Goal: Information Seeking & Learning: Learn about a topic

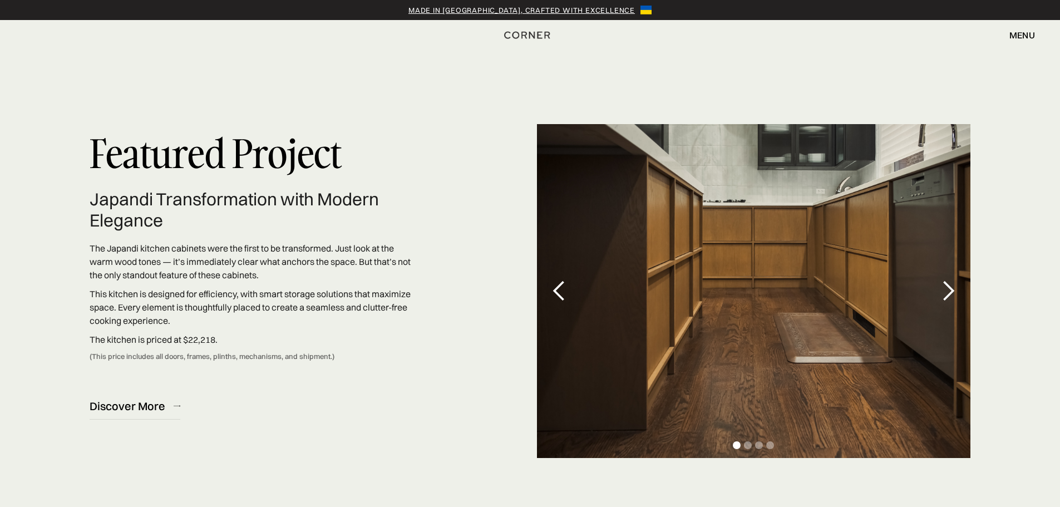
scroll to position [3226, 0]
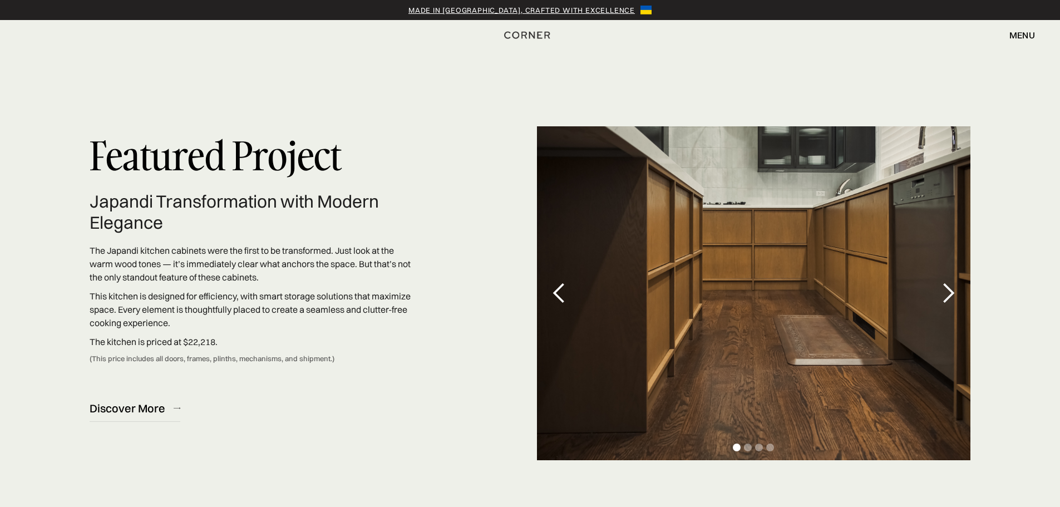
click at [956, 299] on div "next slide" at bounding box center [948, 293] width 22 height 22
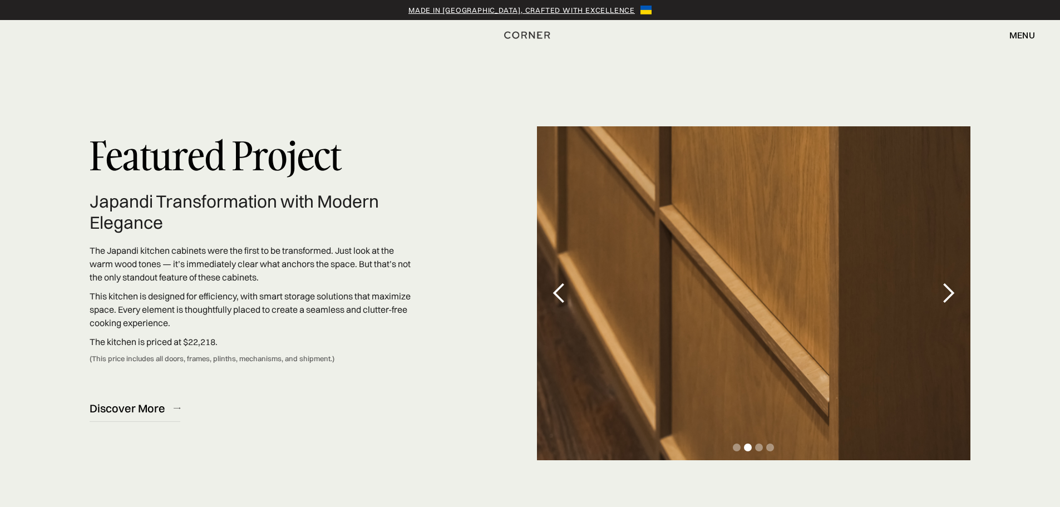
click at [954, 299] on div "next slide" at bounding box center [948, 293] width 22 height 22
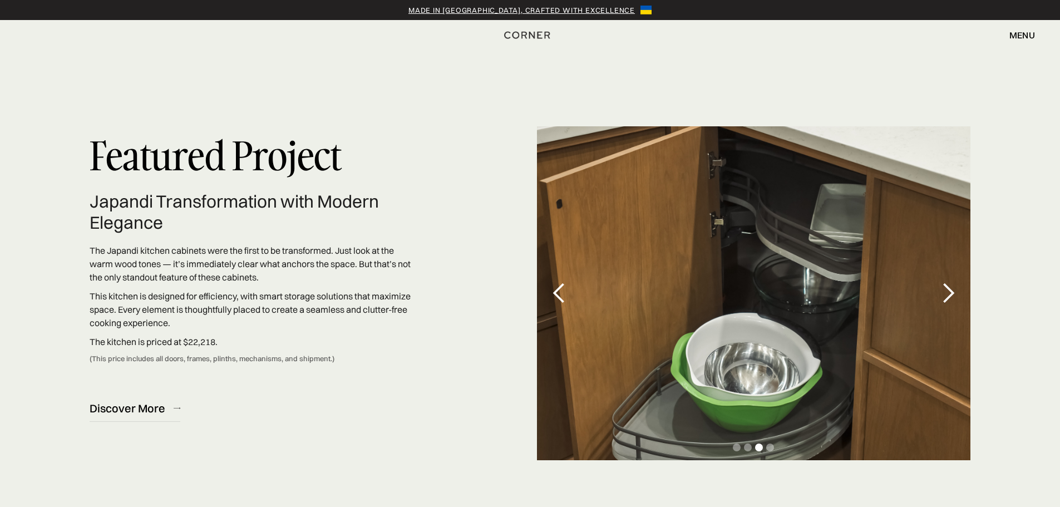
click at [954, 299] on div "next slide" at bounding box center [948, 293] width 22 height 22
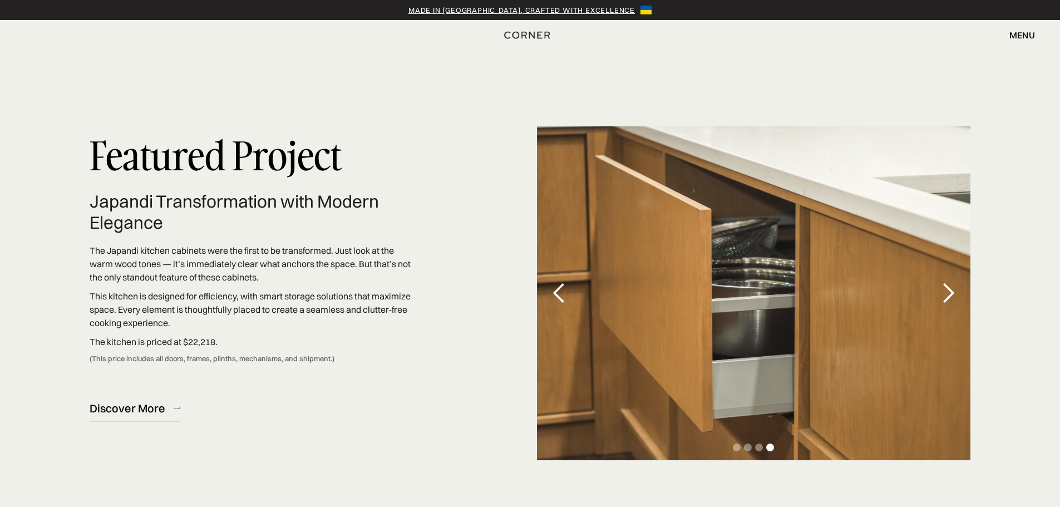
click at [954, 299] on div "next slide" at bounding box center [948, 293] width 22 height 22
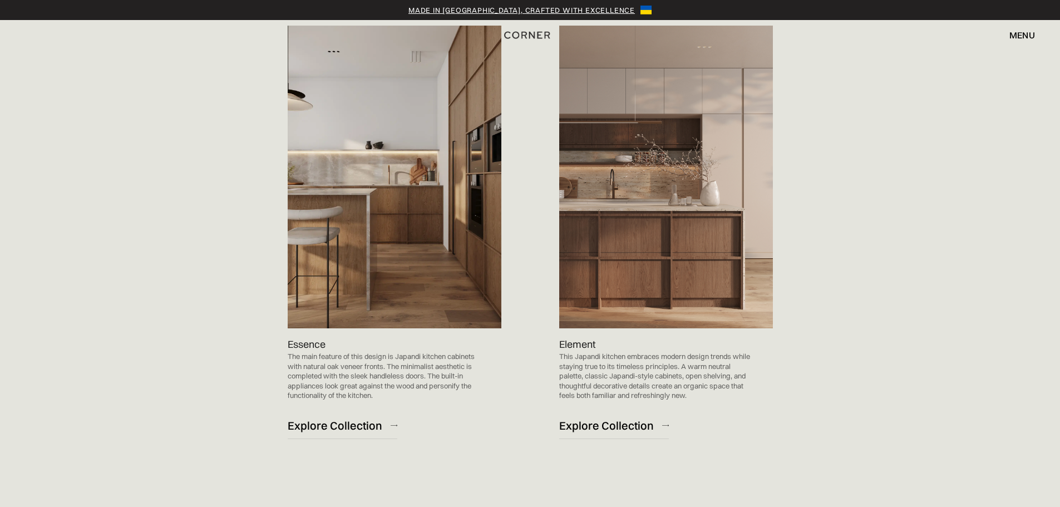
scroll to position [1001, 0]
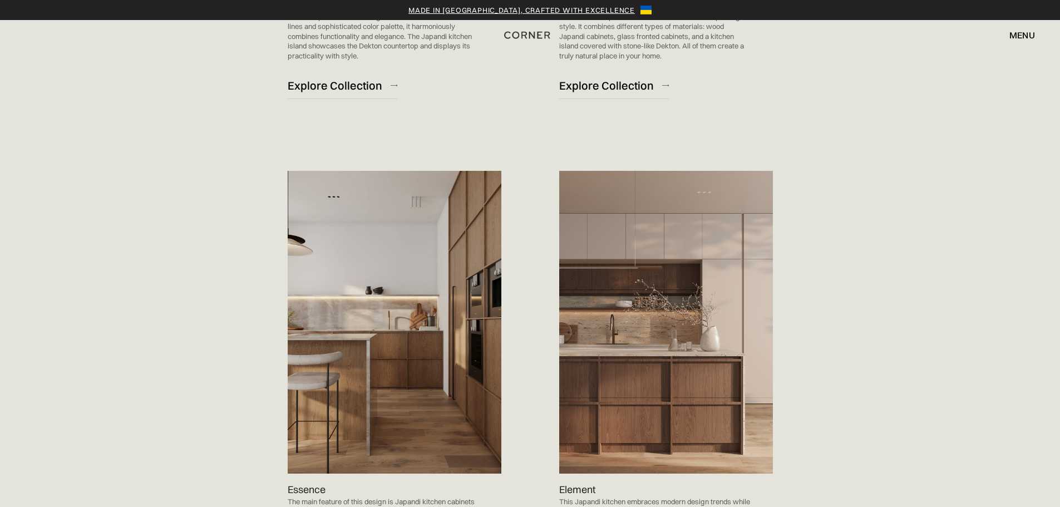
click at [378, 295] on img at bounding box center [395, 322] width 214 height 303
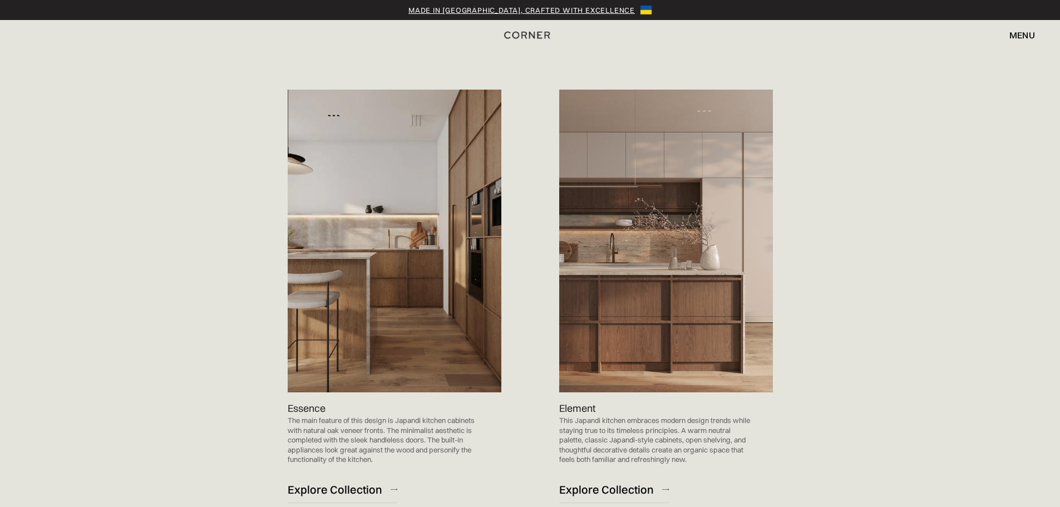
scroll to position [1168, 0]
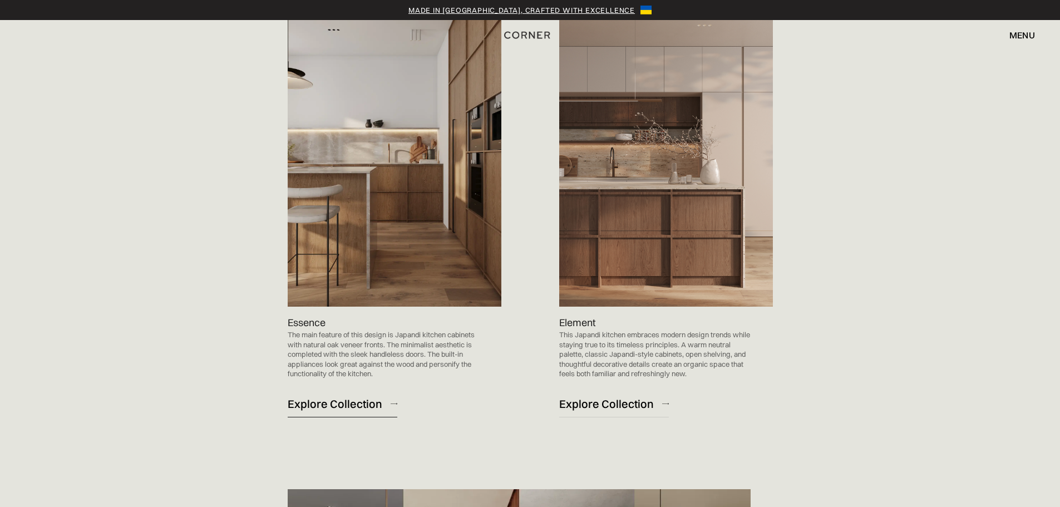
click at [313, 407] on div "Explore Collection" at bounding box center [335, 403] width 95 height 15
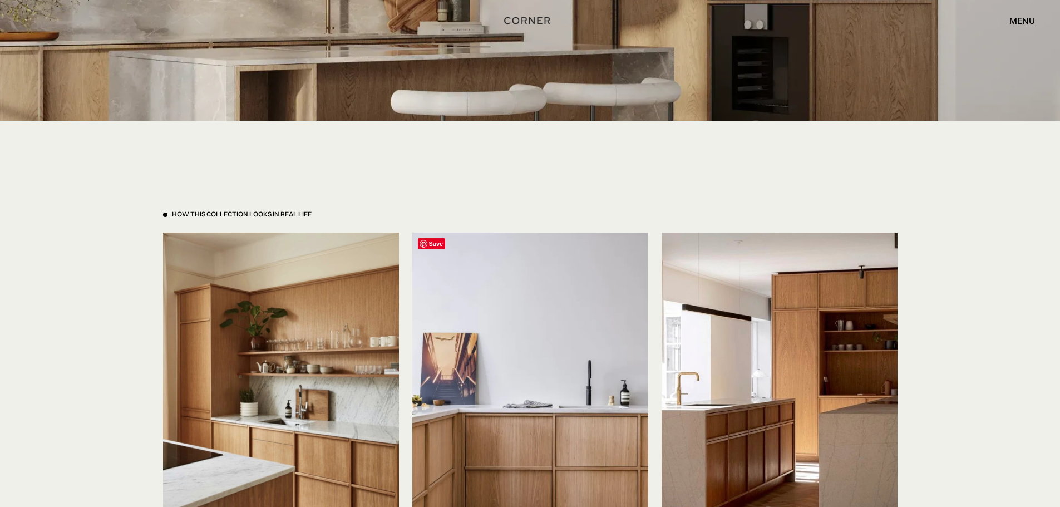
scroll to position [2392, 0]
